Goal: Information Seeking & Learning: Learn about a topic

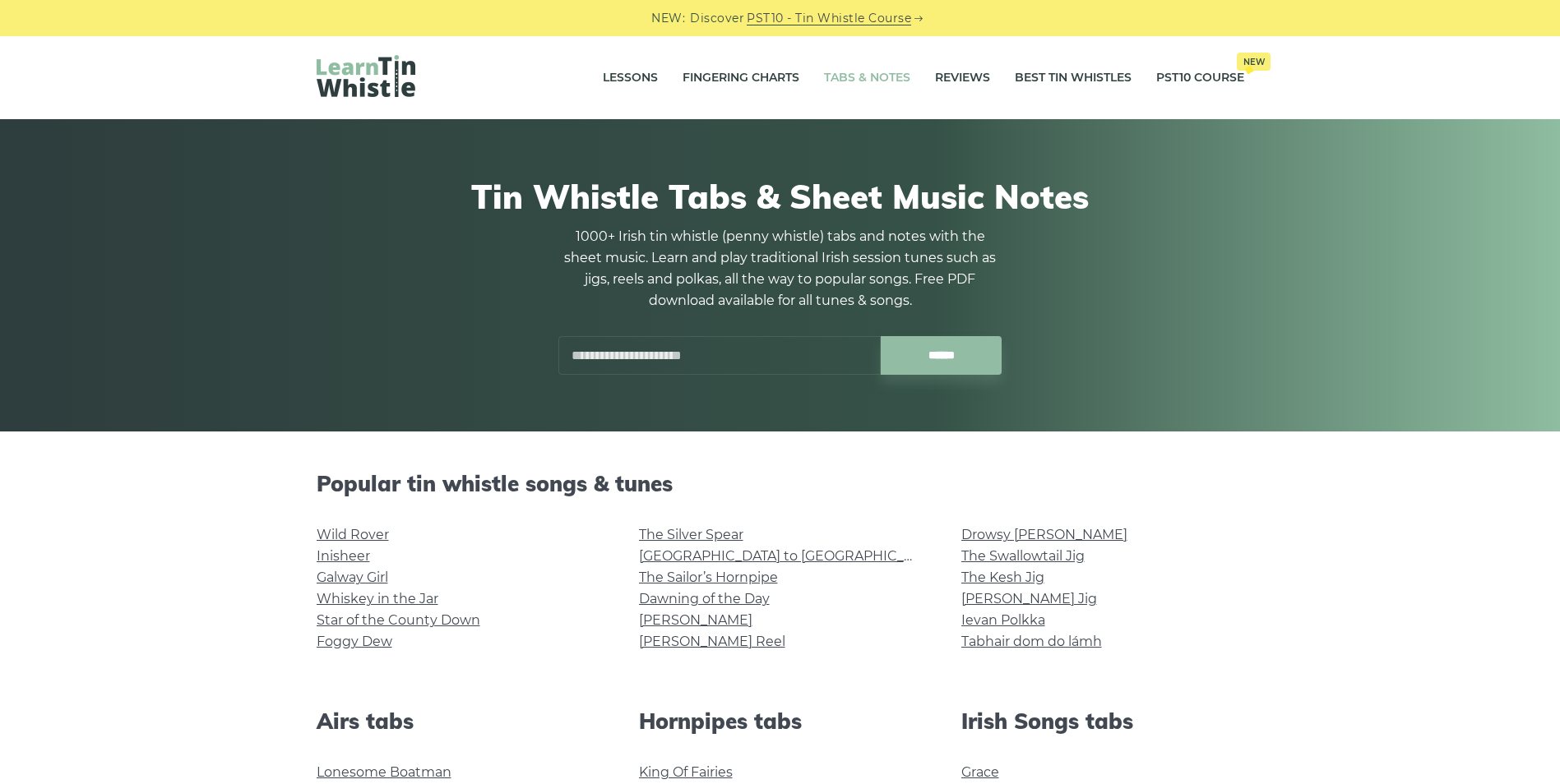
click at [633, 341] on input "text" at bounding box center [719, 355] width 322 height 38
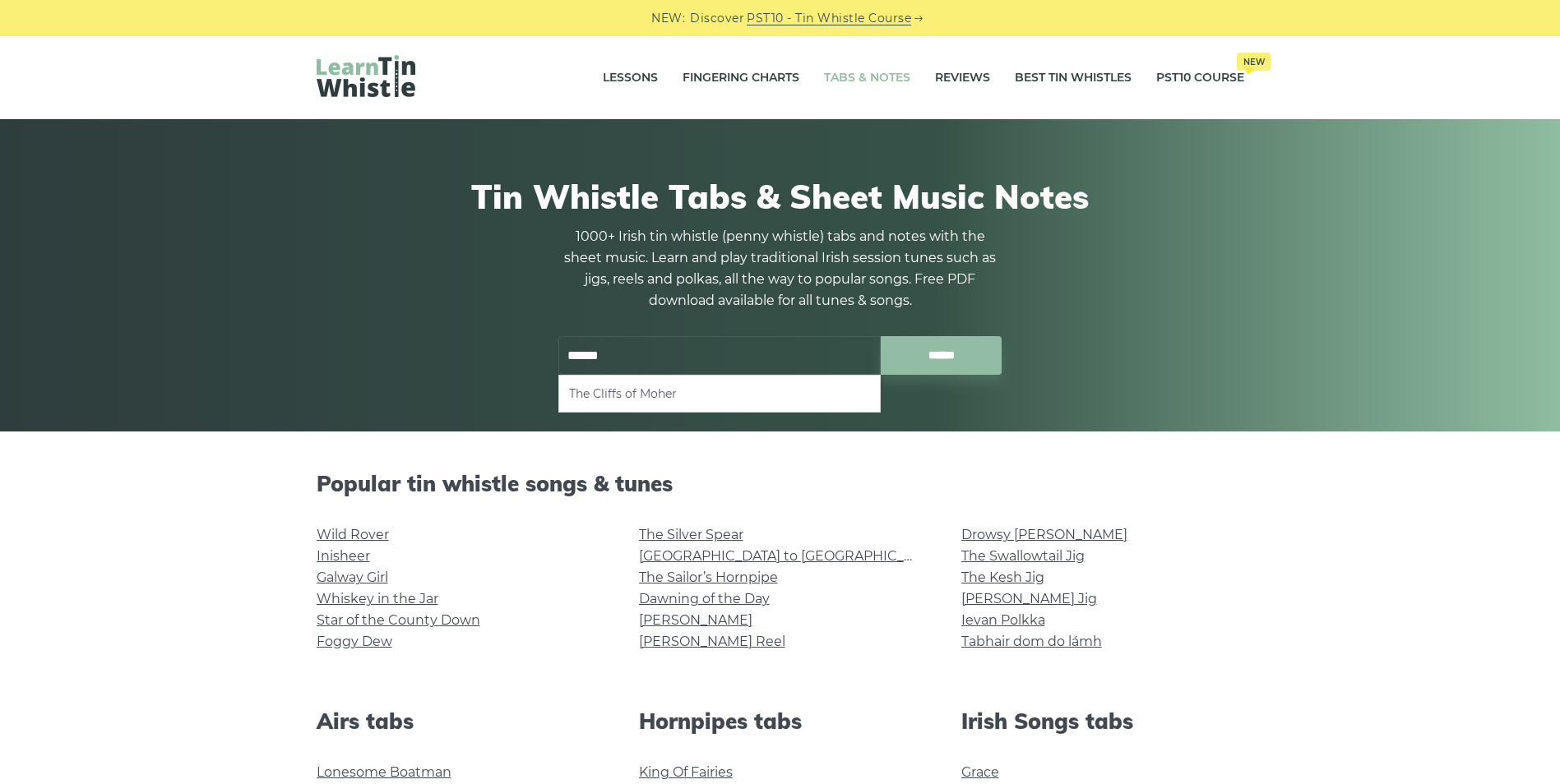
click at [639, 394] on li "The Cliffs of Moher" at bounding box center [720, 394] width 301 height 20
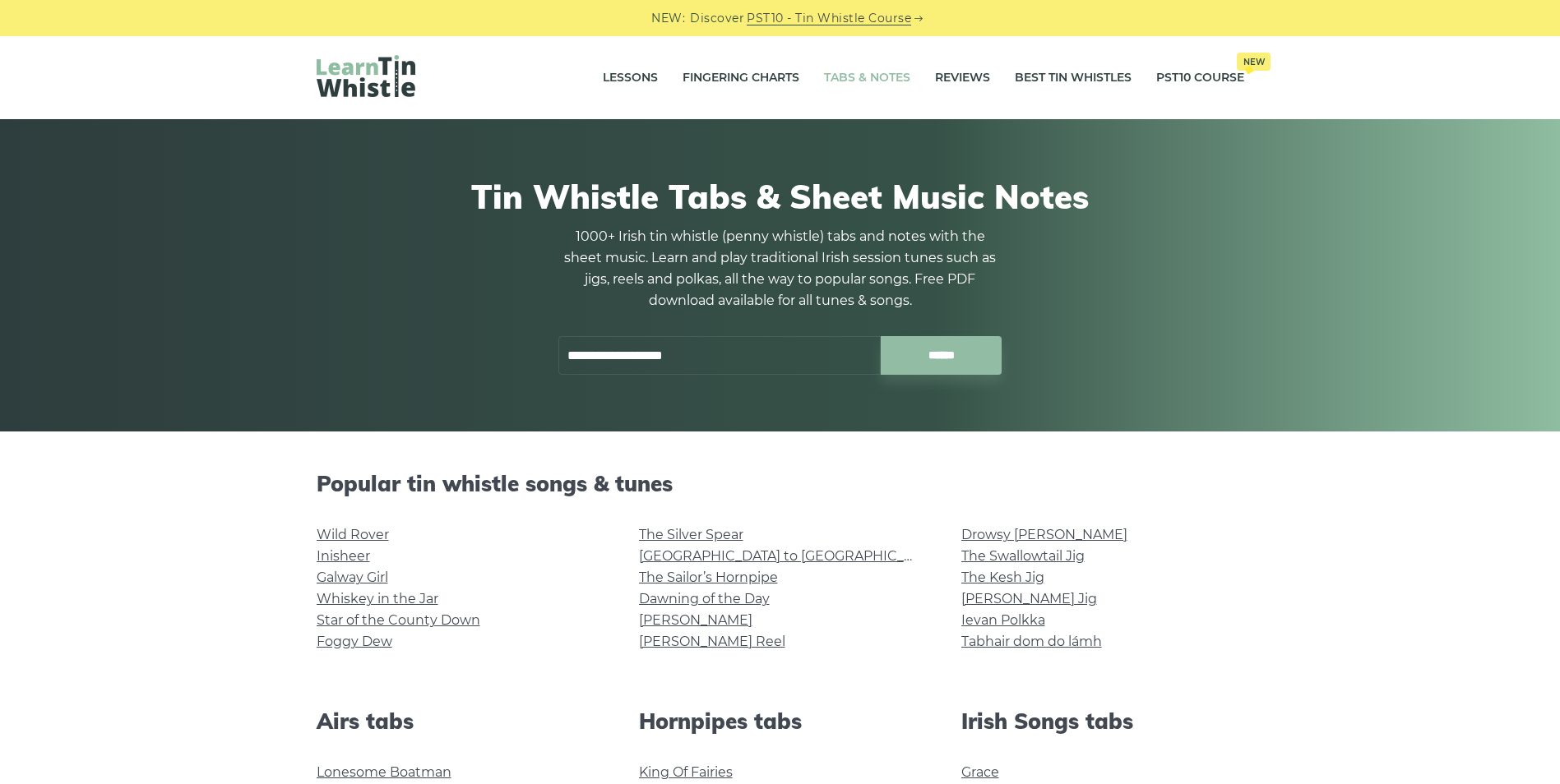
click at [721, 359] on input "**********" at bounding box center [719, 355] width 322 height 38
type input "*"
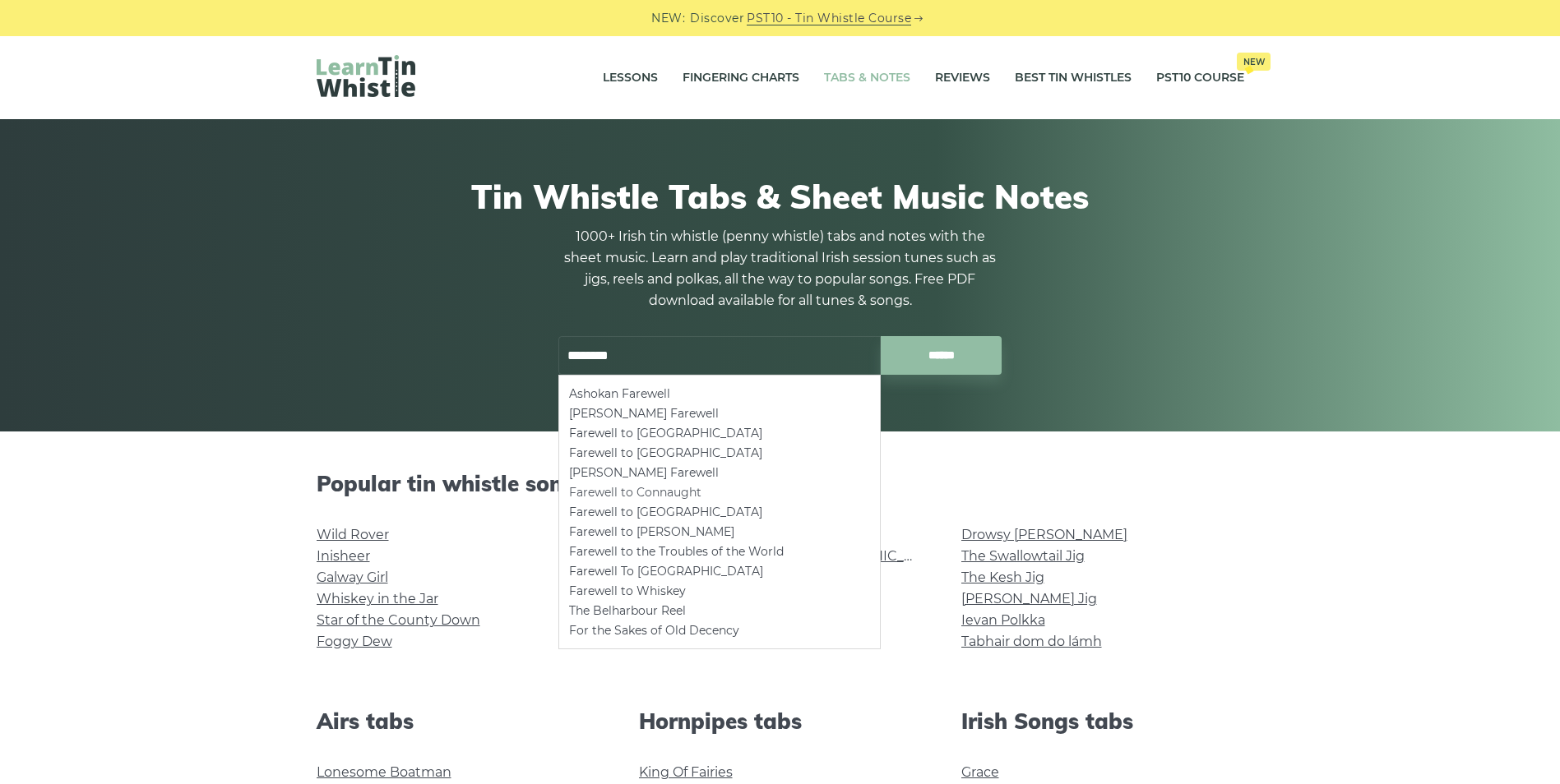
click at [686, 489] on li "Farewell to Connaught" at bounding box center [720, 493] width 301 height 20
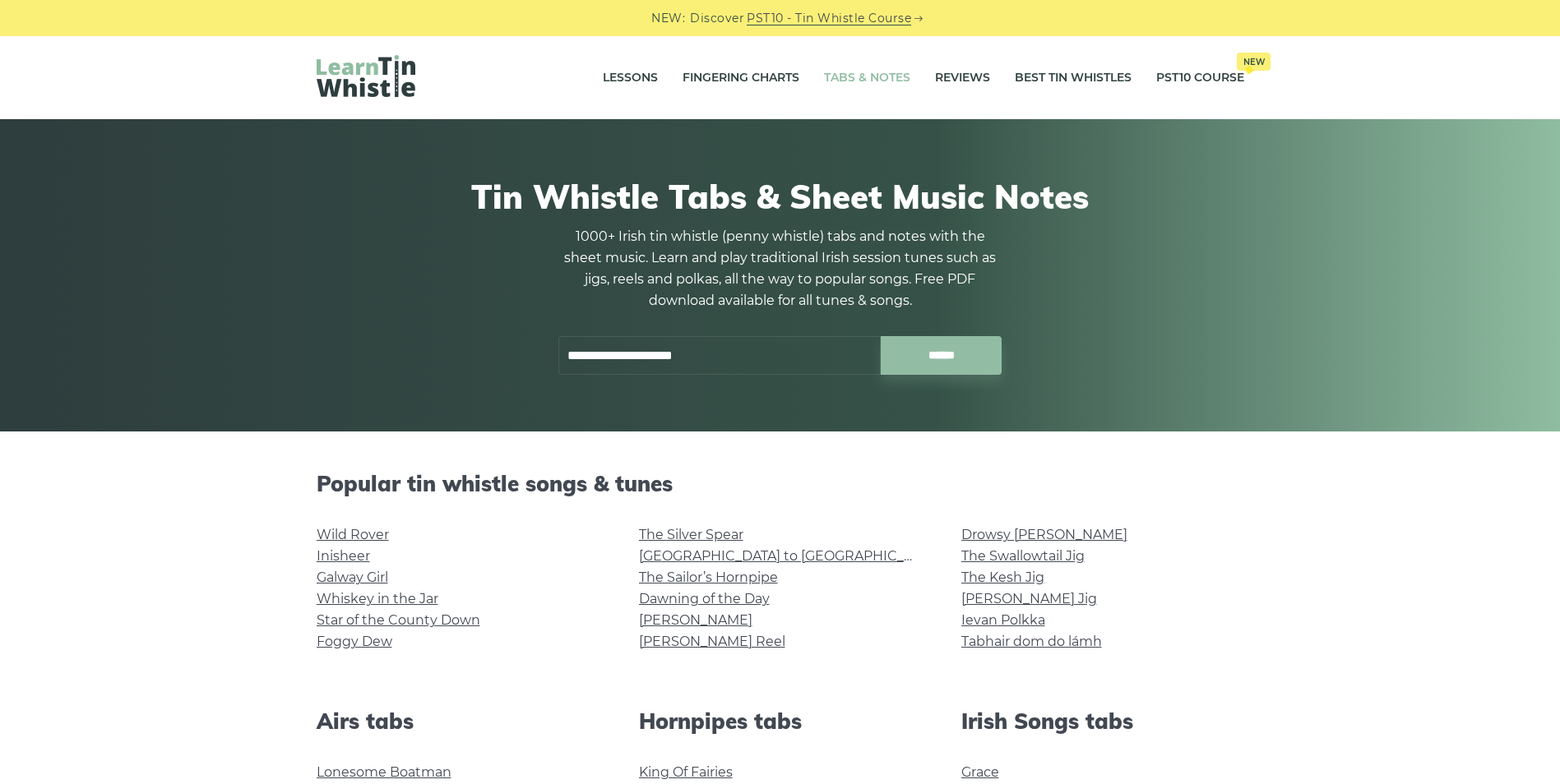
type input "**********"
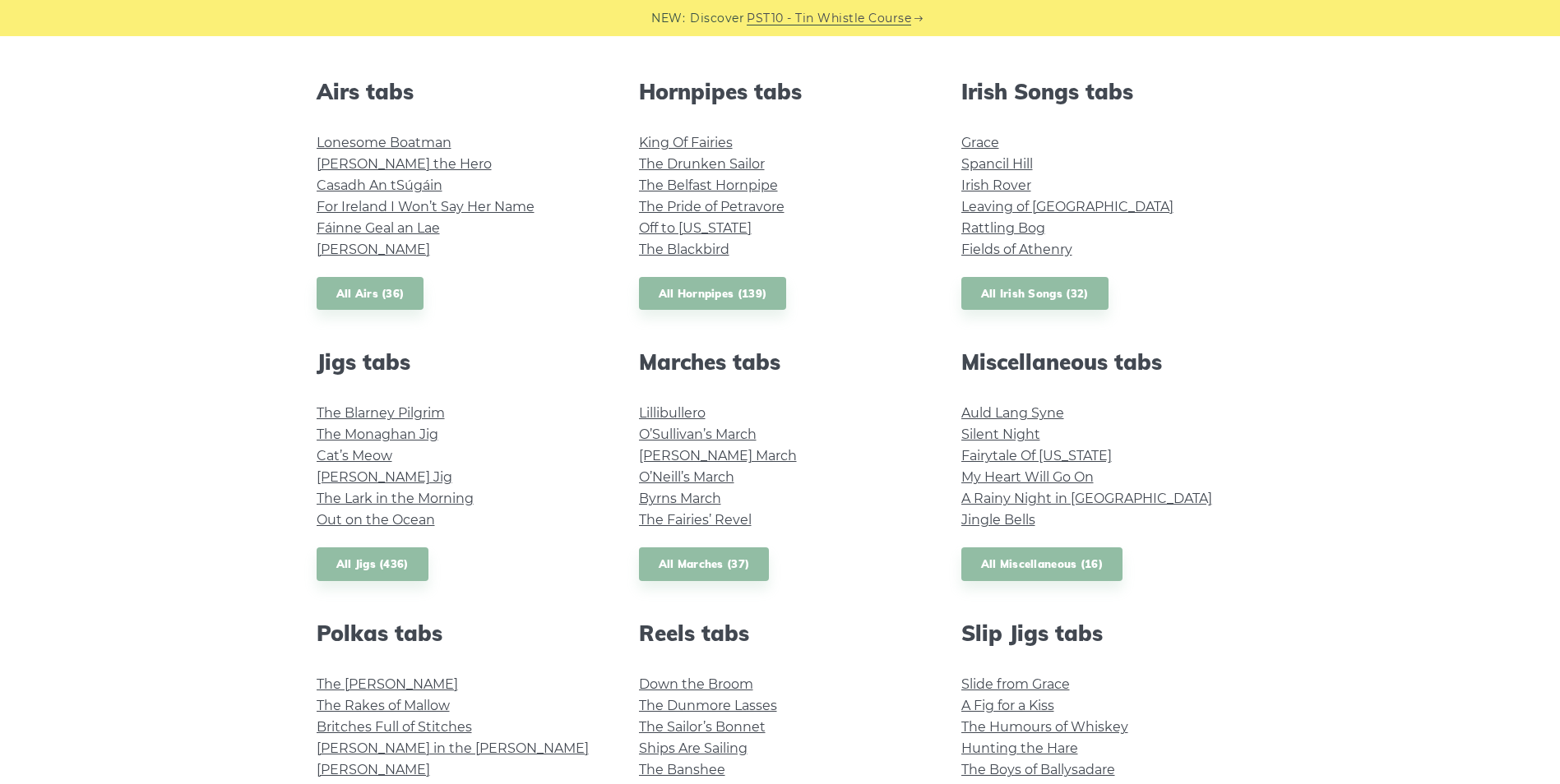
scroll to position [740, 0]
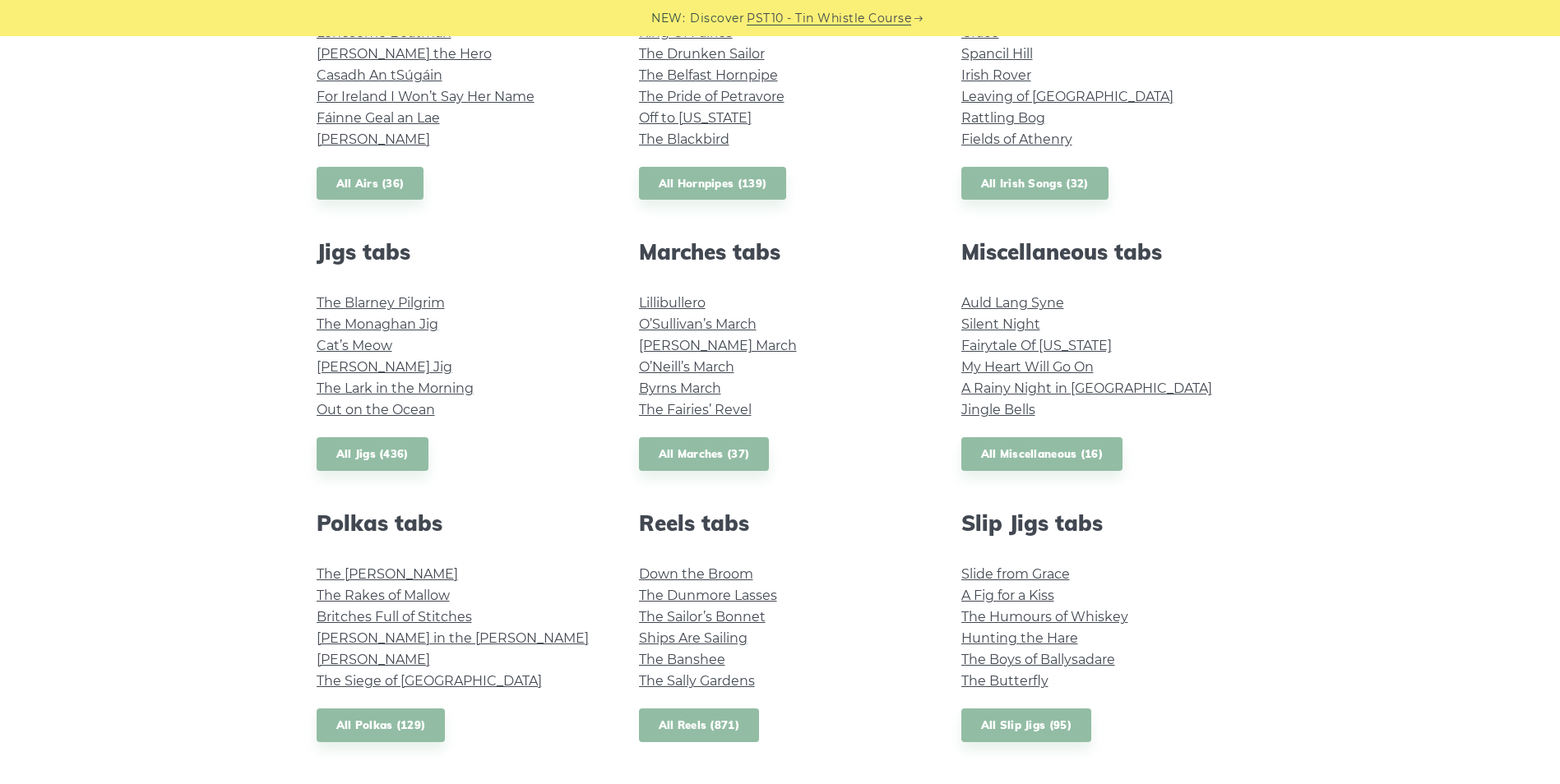
click at [735, 718] on link "All Reels (871)" at bounding box center [699, 726] width 121 height 34
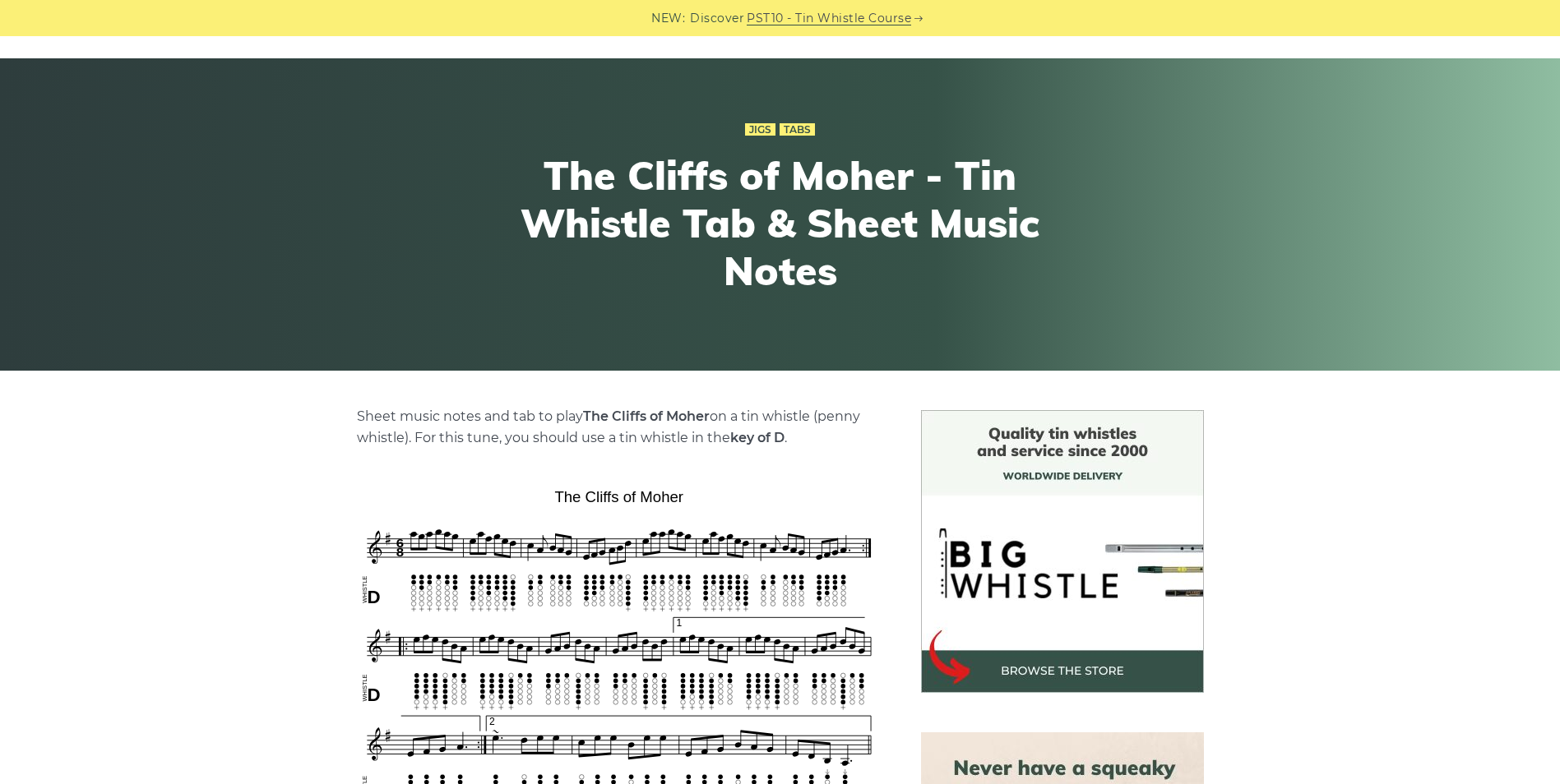
scroll to position [246, 0]
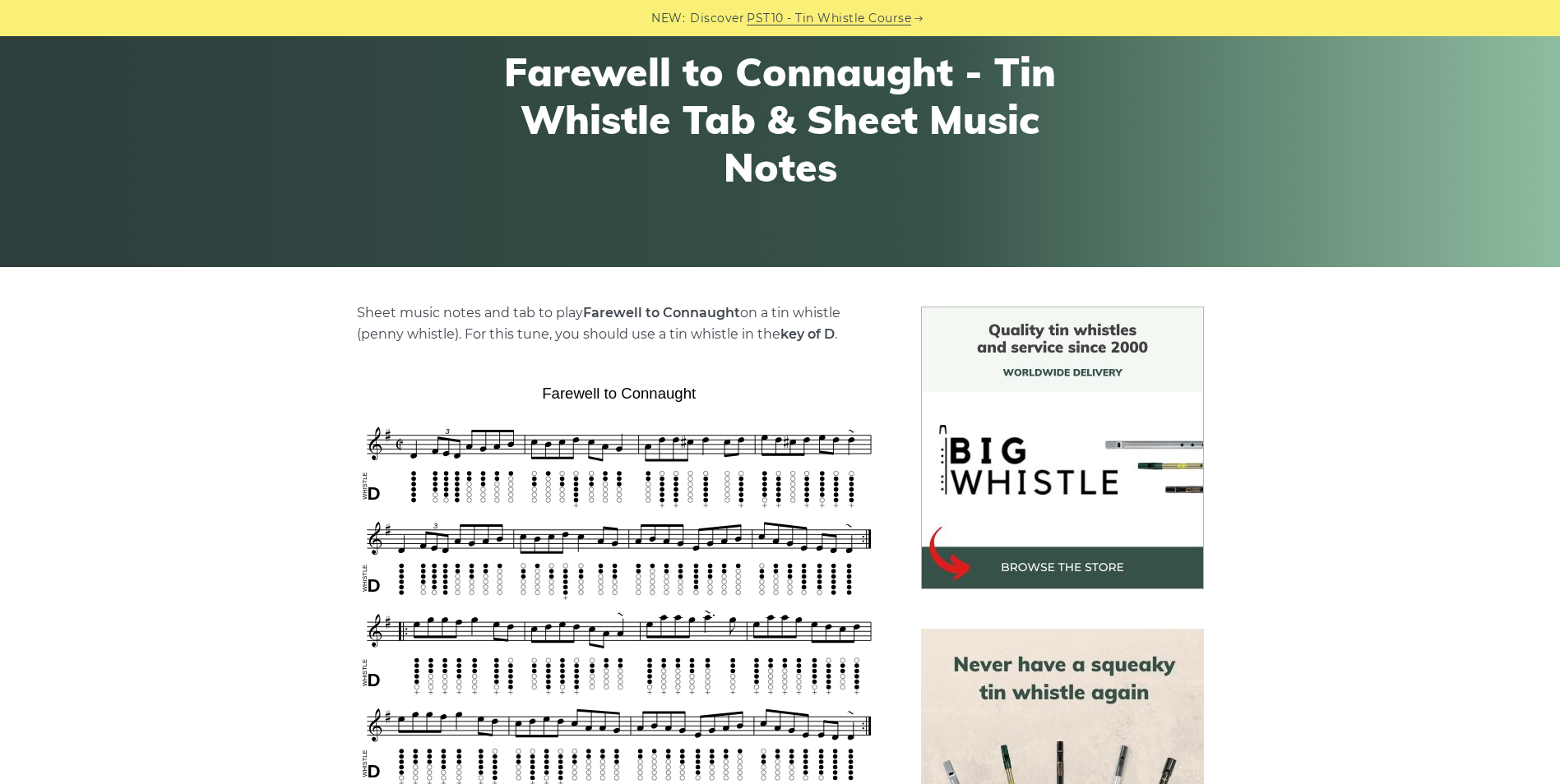
scroll to position [246, 0]
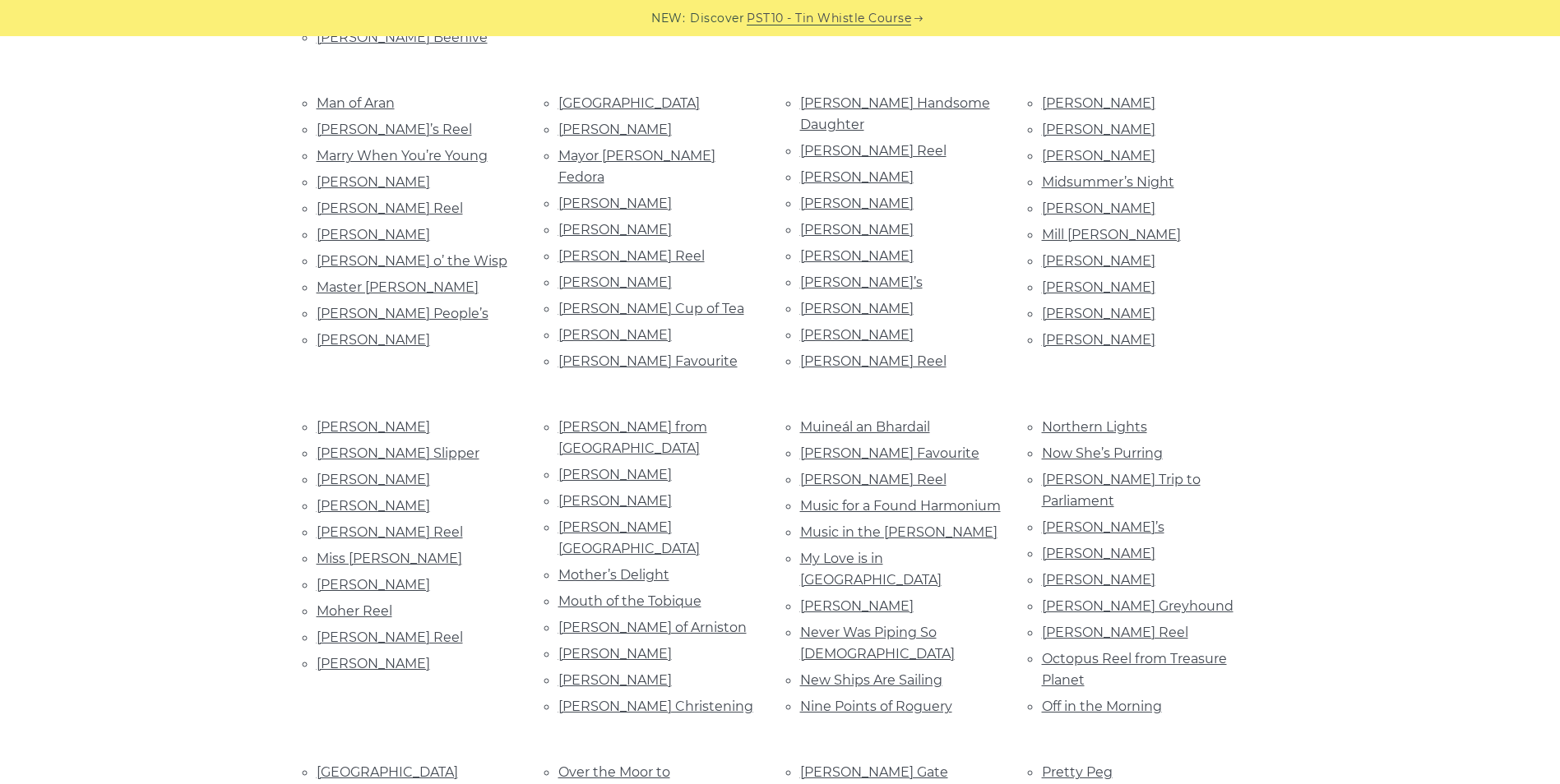
scroll to position [2549, 0]
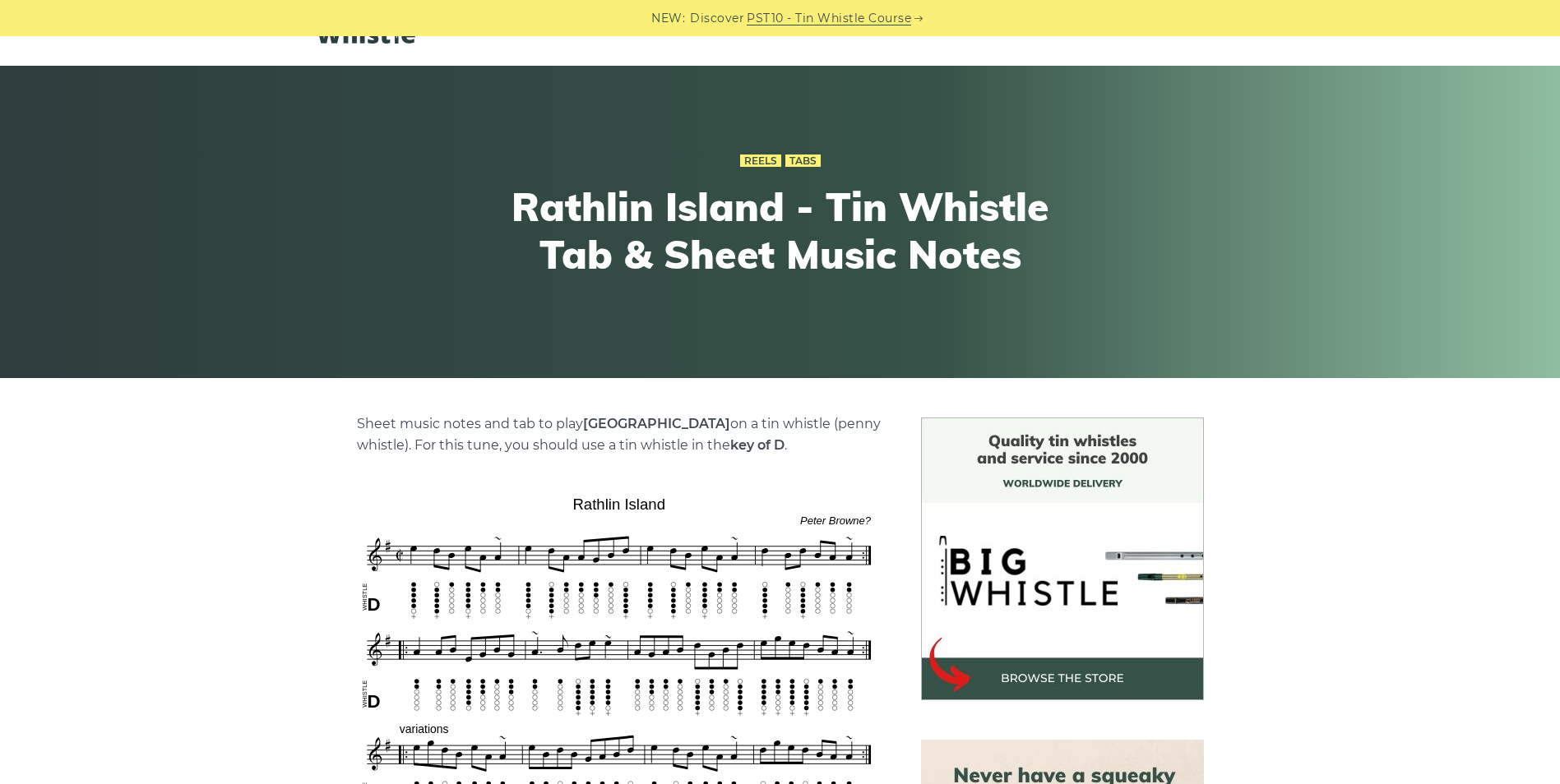
scroll to position [165, 0]
